Goal: Check status: Check status

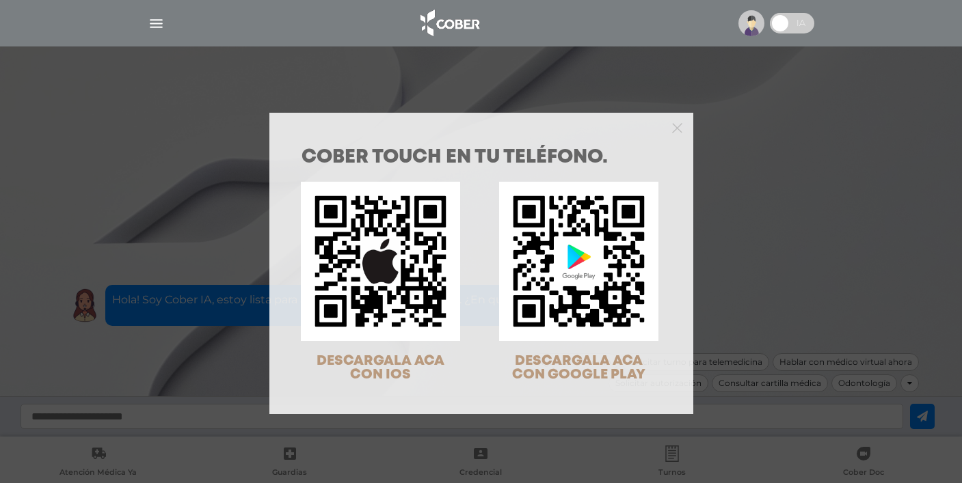
click at [845, 59] on div "COBER TOUCH en tu teléfono. DESCARGALA ACA CON IOS DESCARGALA ACA CON GOOGLE PL…" at bounding box center [481, 241] width 962 height 483
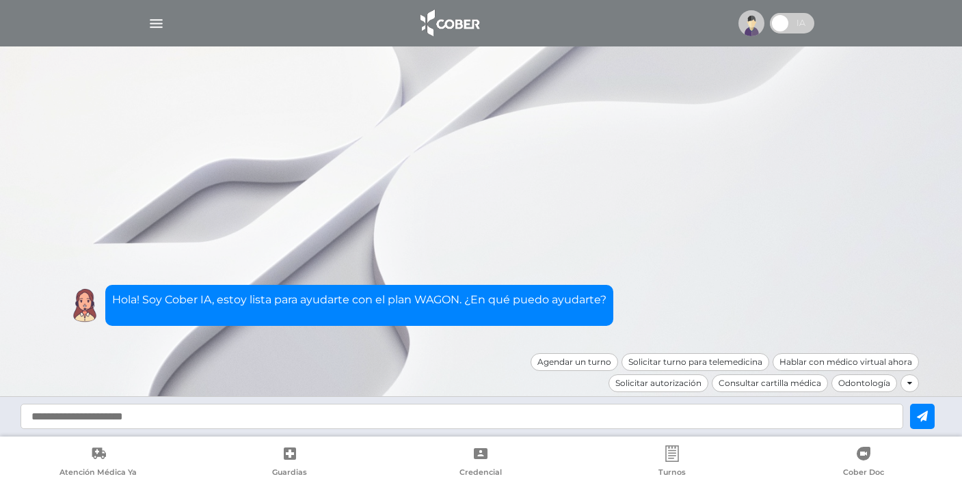
click at [152, 31] on img "button" at bounding box center [156, 23] width 17 height 17
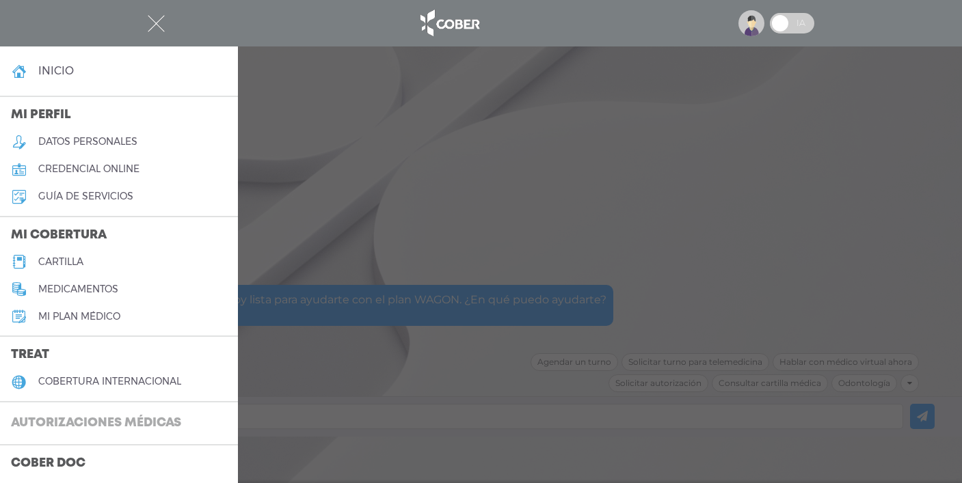
click at [68, 423] on h3 "Autorizaciones médicas" at bounding box center [96, 424] width 192 height 26
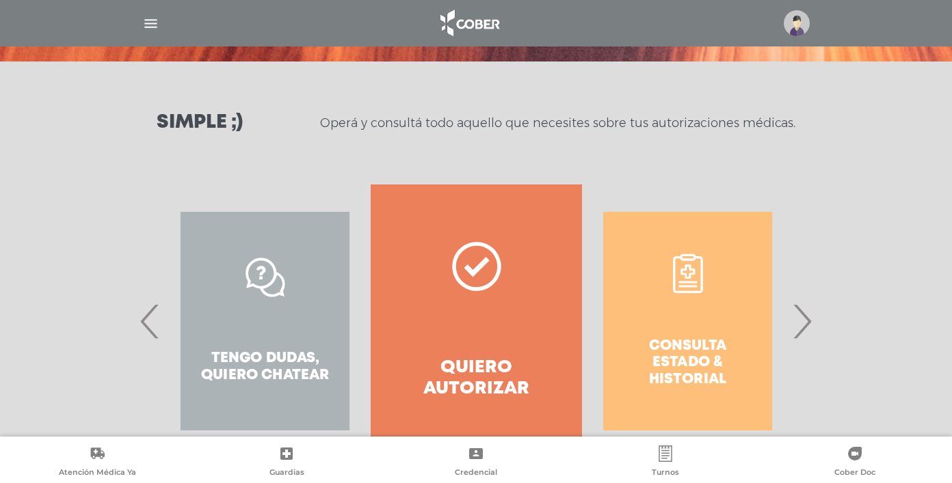
scroll to position [203, 0]
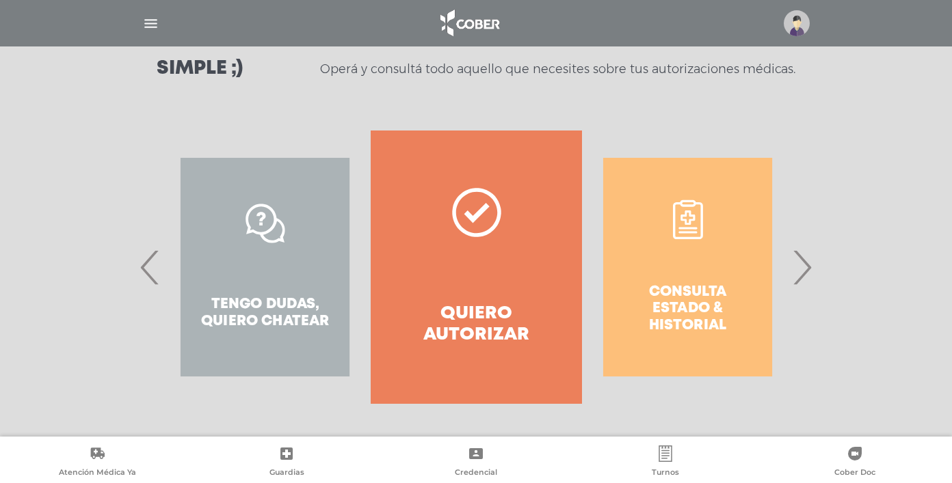
click at [802, 267] on span "›" at bounding box center [801, 267] width 27 height 74
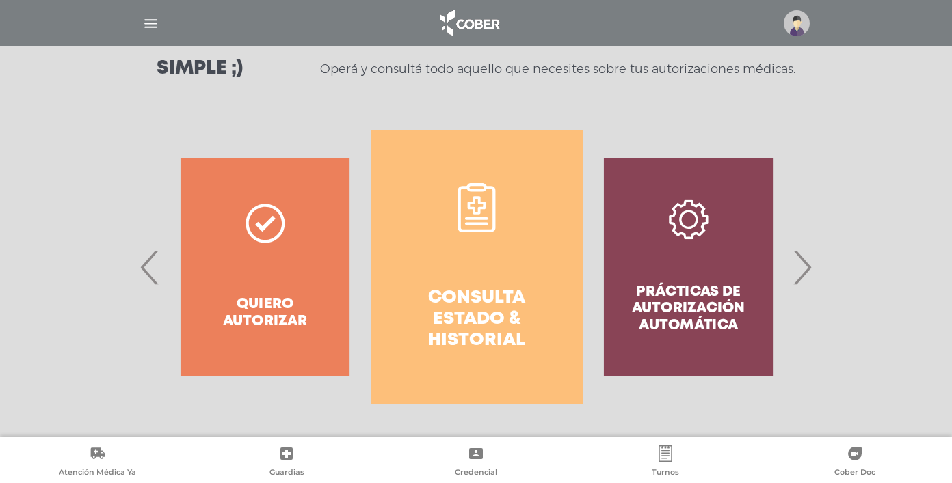
click at [484, 297] on h4 "Consulta estado & historial" at bounding box center [476, 320] width 162 height 64
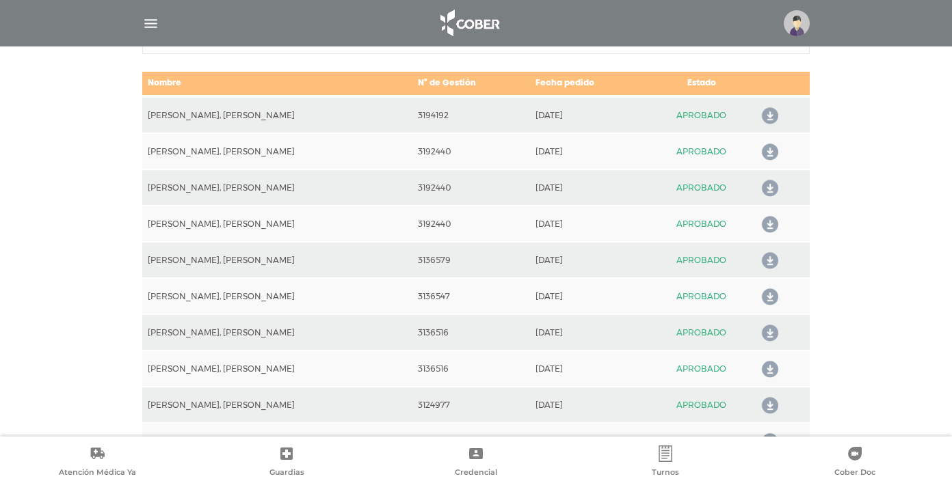
scroll to position [714, 0]
